Goal: Task Accomplishment & Management: Use online tool/utility

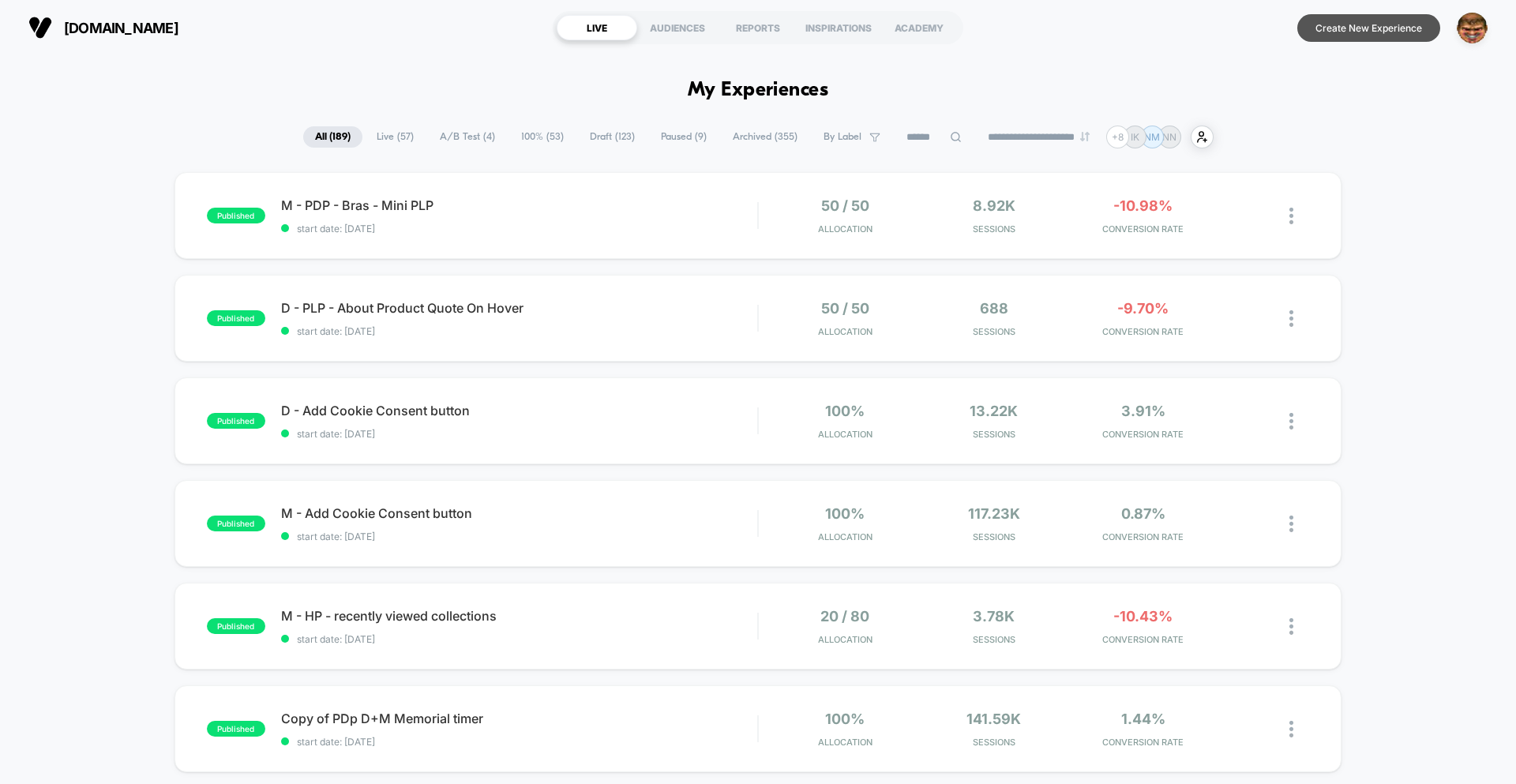
click at [1311, 35] on button "Create New Experience" at bounding box center [1369, 28] width 143 height 28
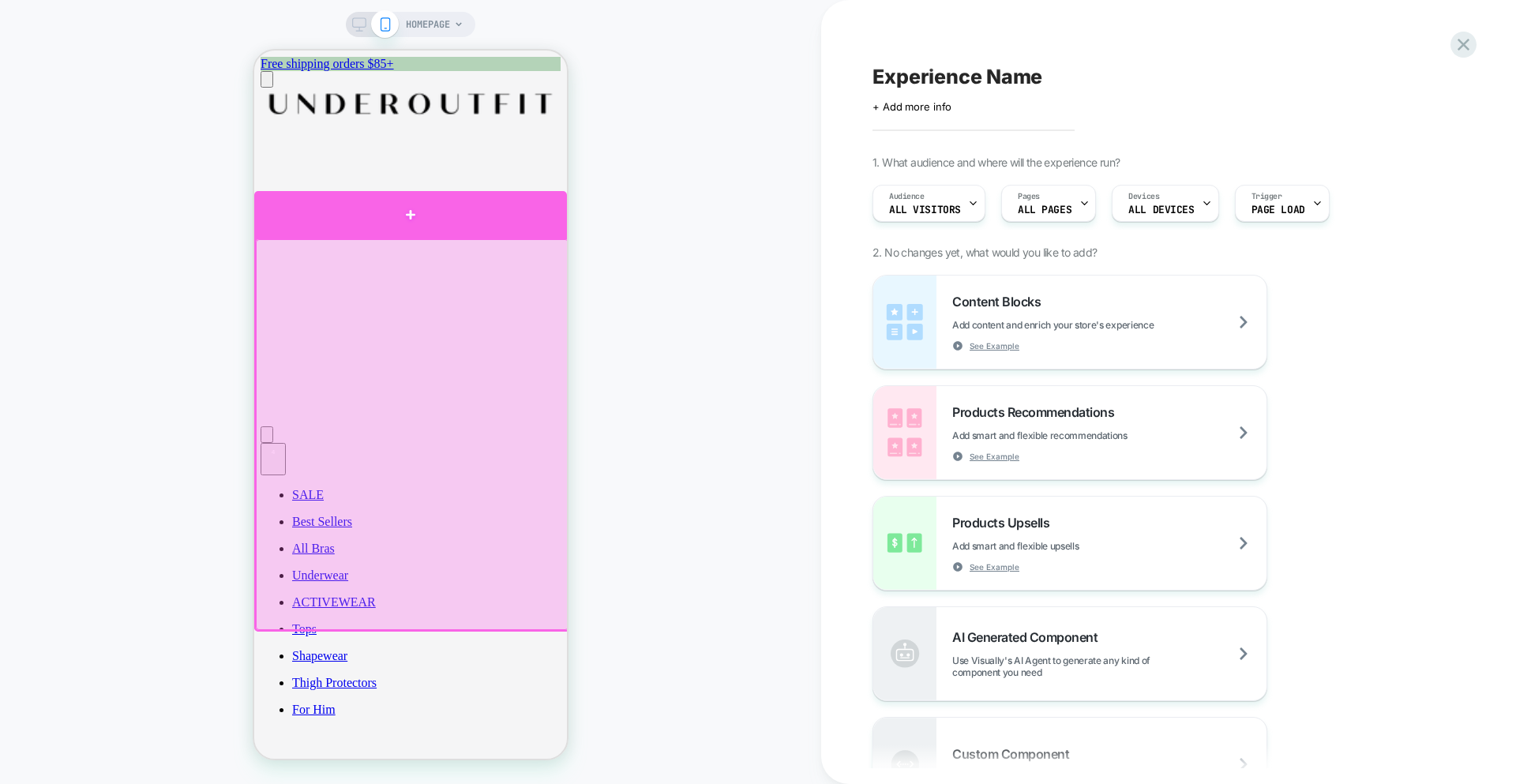
drag, startPoint x: 416, startPoint y: 207, endPoint x: 535, endPoint y: 231, distance: 121.4
click at [416, 207] on div at bounding box center [410, 215] width 312 height 48
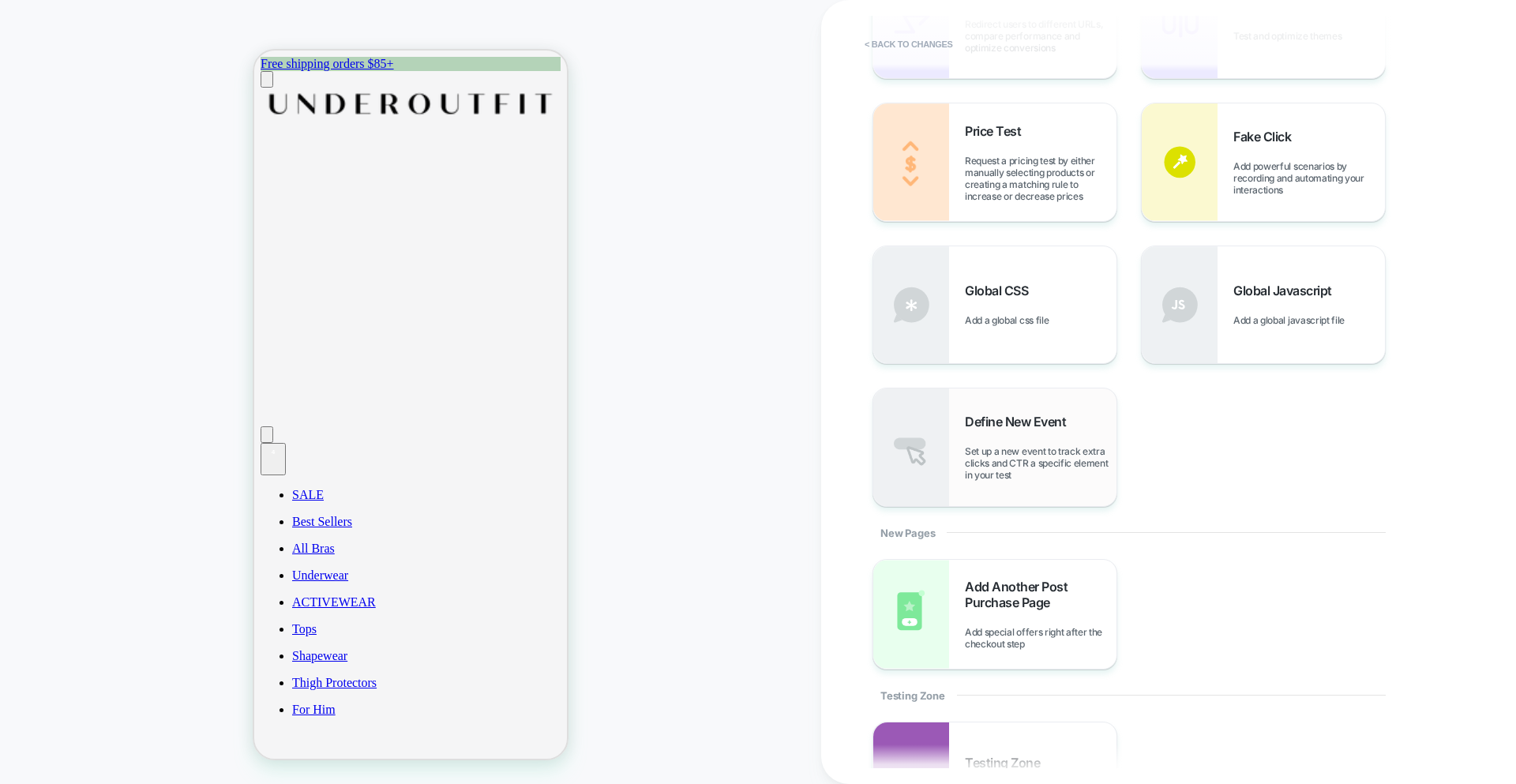
scroll to position [653, 0]
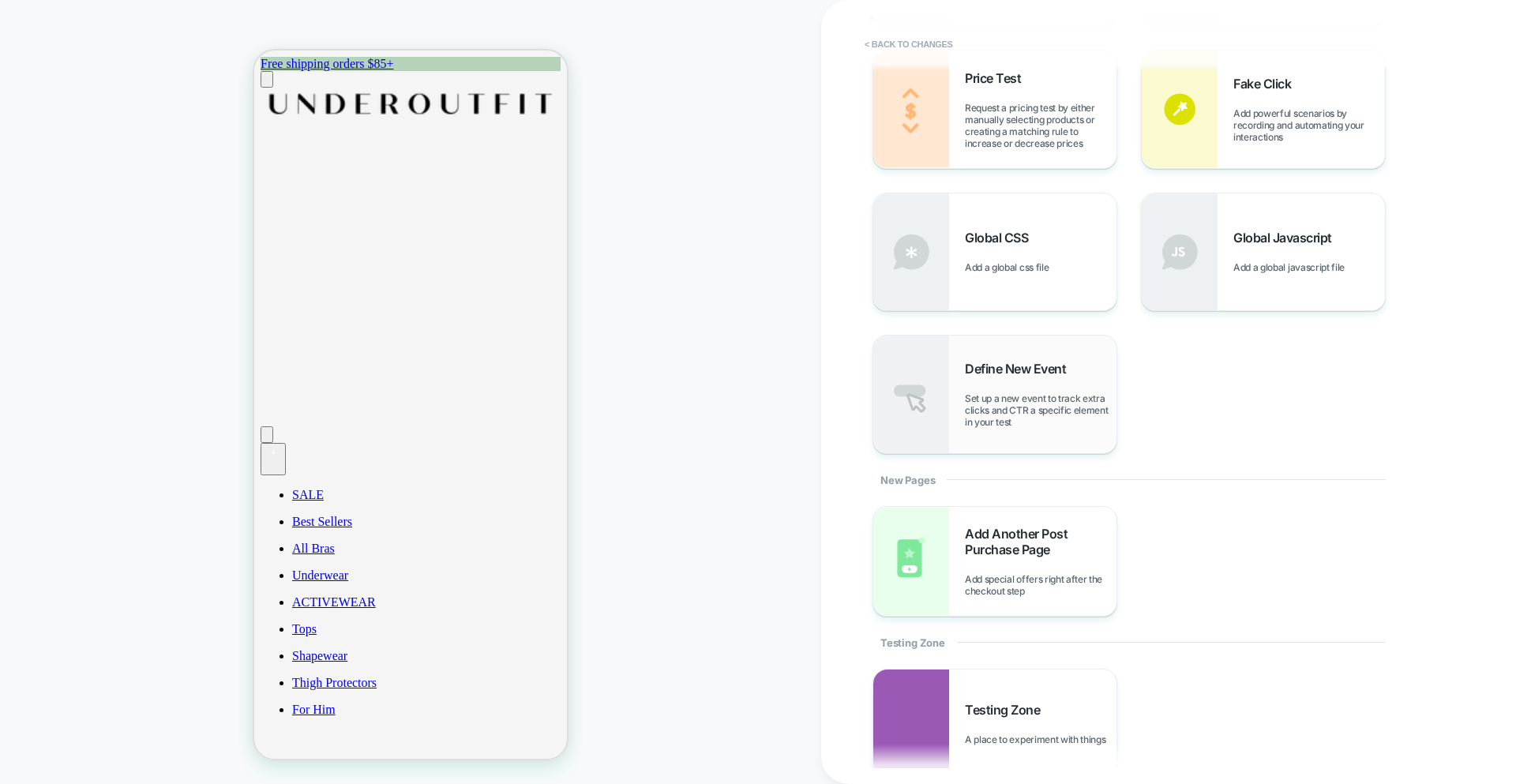
click at [1017, 412] on span "Set up a new event to track extra clicks and CTR a specific element in your test" at bounding box center [1040, 410] width 152 height 35
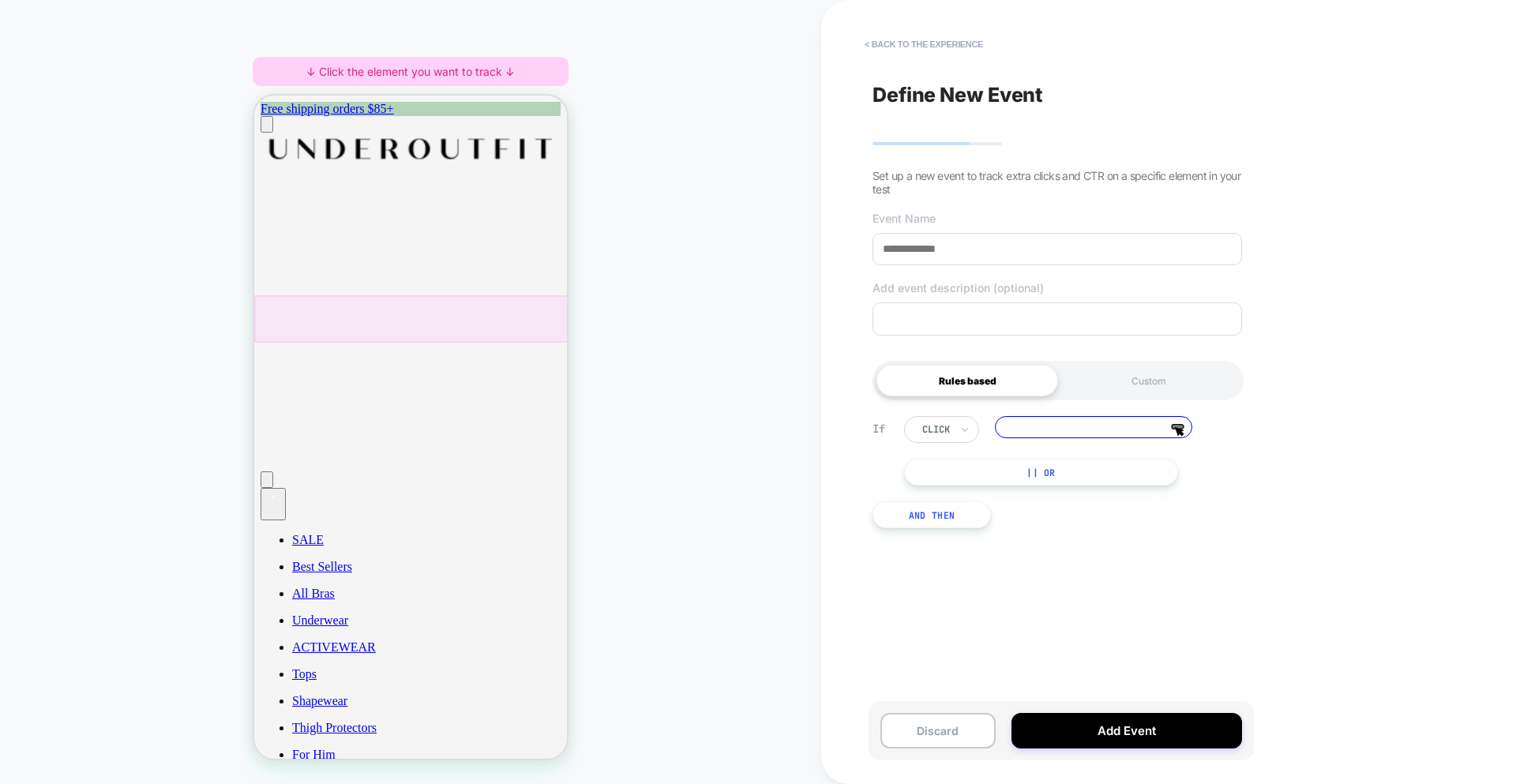
drag, startPoint x: 732, startPoint y: 219, endPoint x: 760, endPoint y: 208, distance: 30.1
click at [732, 219] on div "HOMEPAGE ↓ Click the element you want to track ↓" at bounding box center [411, 392] width 822 height 752
click at [933, 43] on button "< back to the experience" at bounding box center [924, 44] width 135 height 25
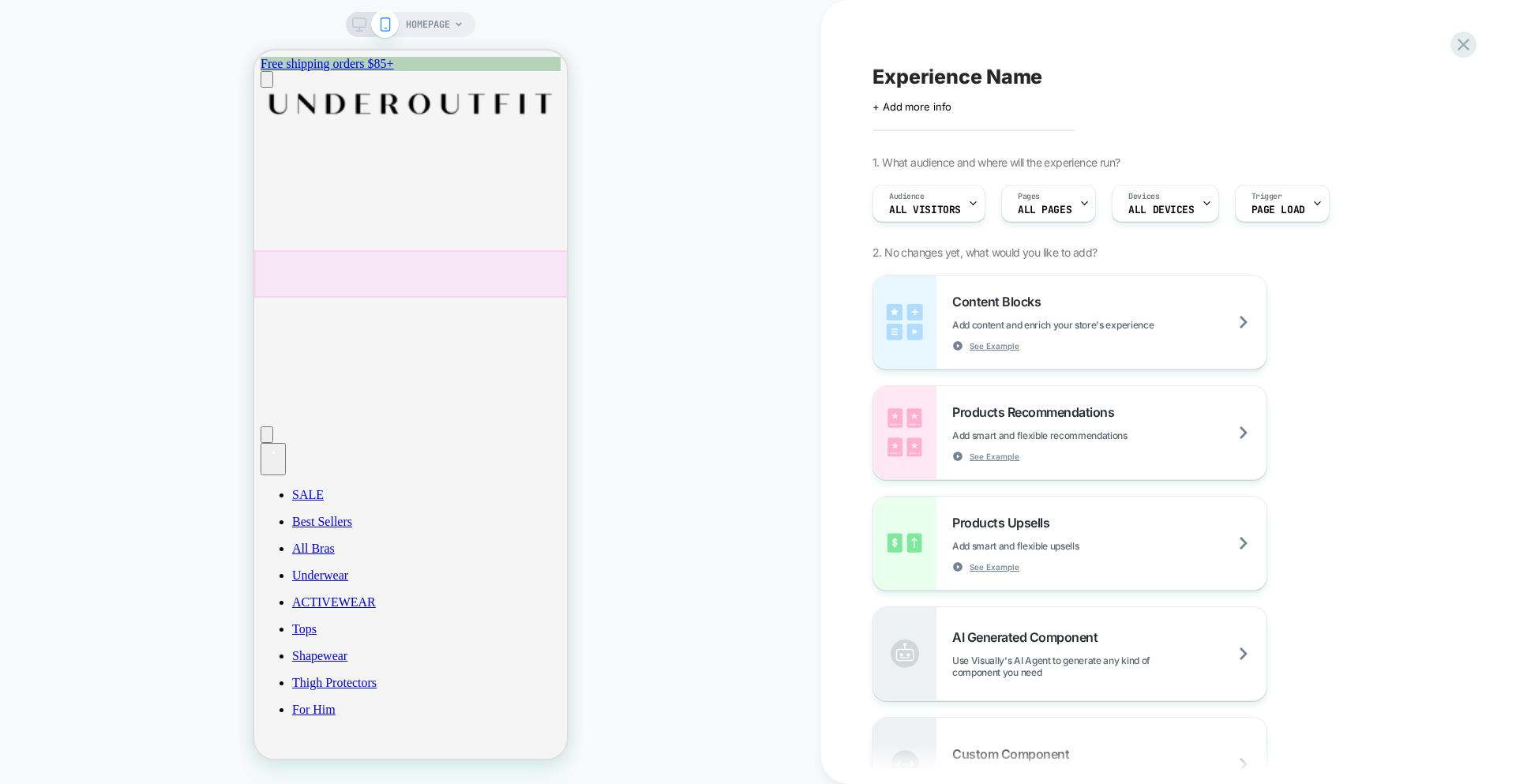
click at [932, 41] on div "Experience Name Click to edit experience details + Add more info 1. What audien…" at bounding box center [1161, 392] width 592 height 752
click at [1463, 39] on icon at bounding box center [1463, 45] width 21 height 21
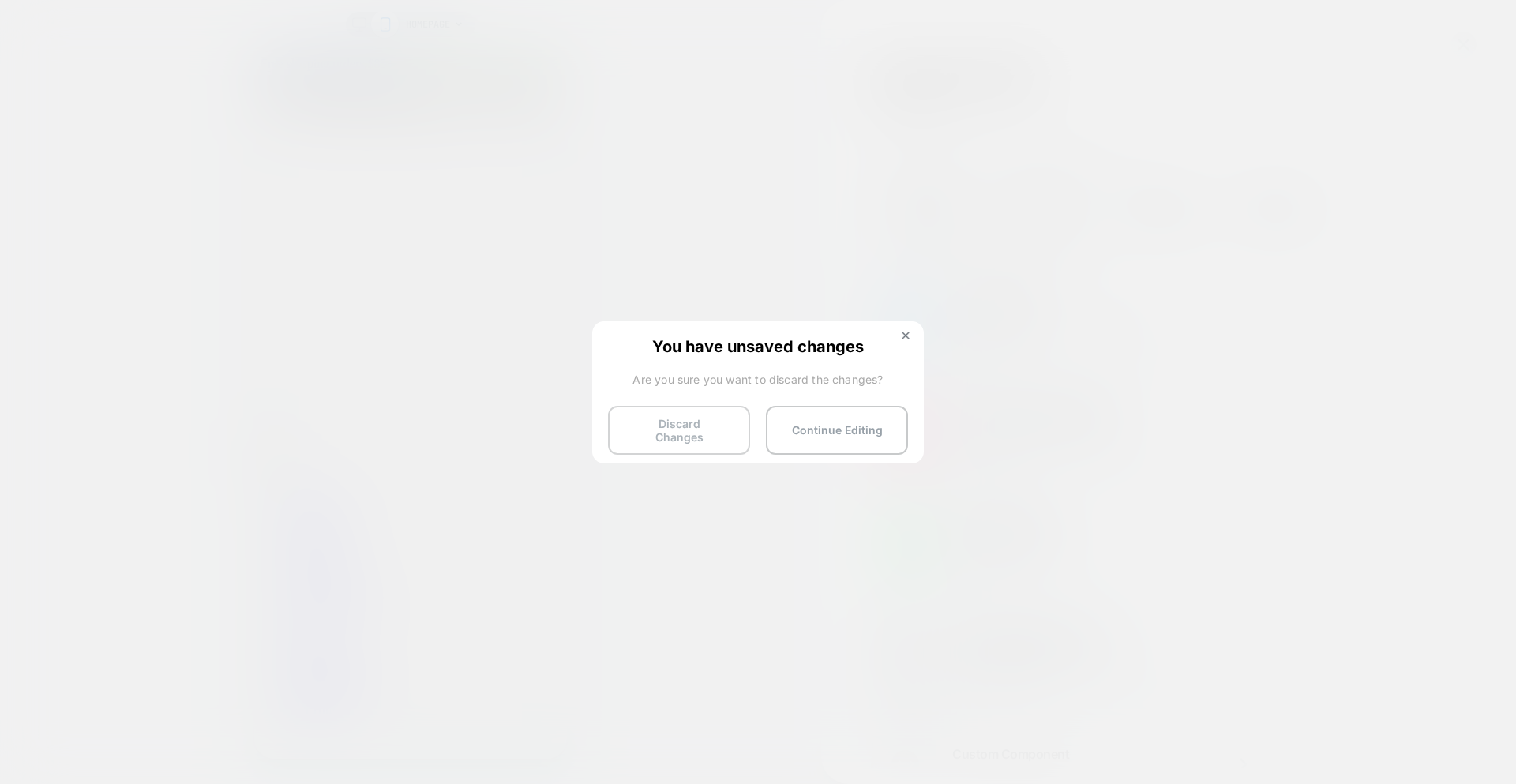
click at [730, 426] on button "Discard Changes" at bounding box center [678, 430] width 142 height 49
